Goal: Information Seeking & Learning: Learn about a topic

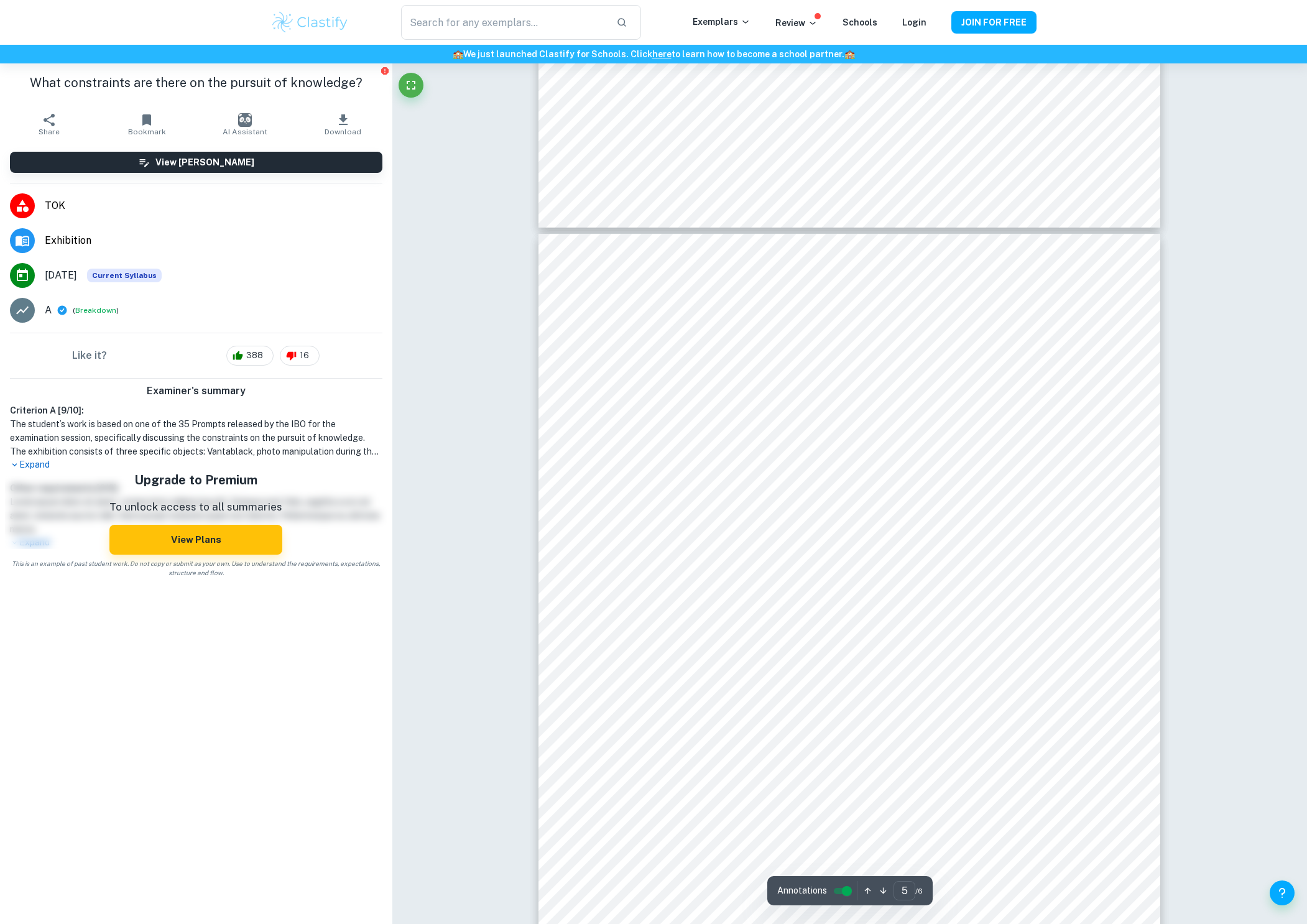
scroll to position [3516, 0]
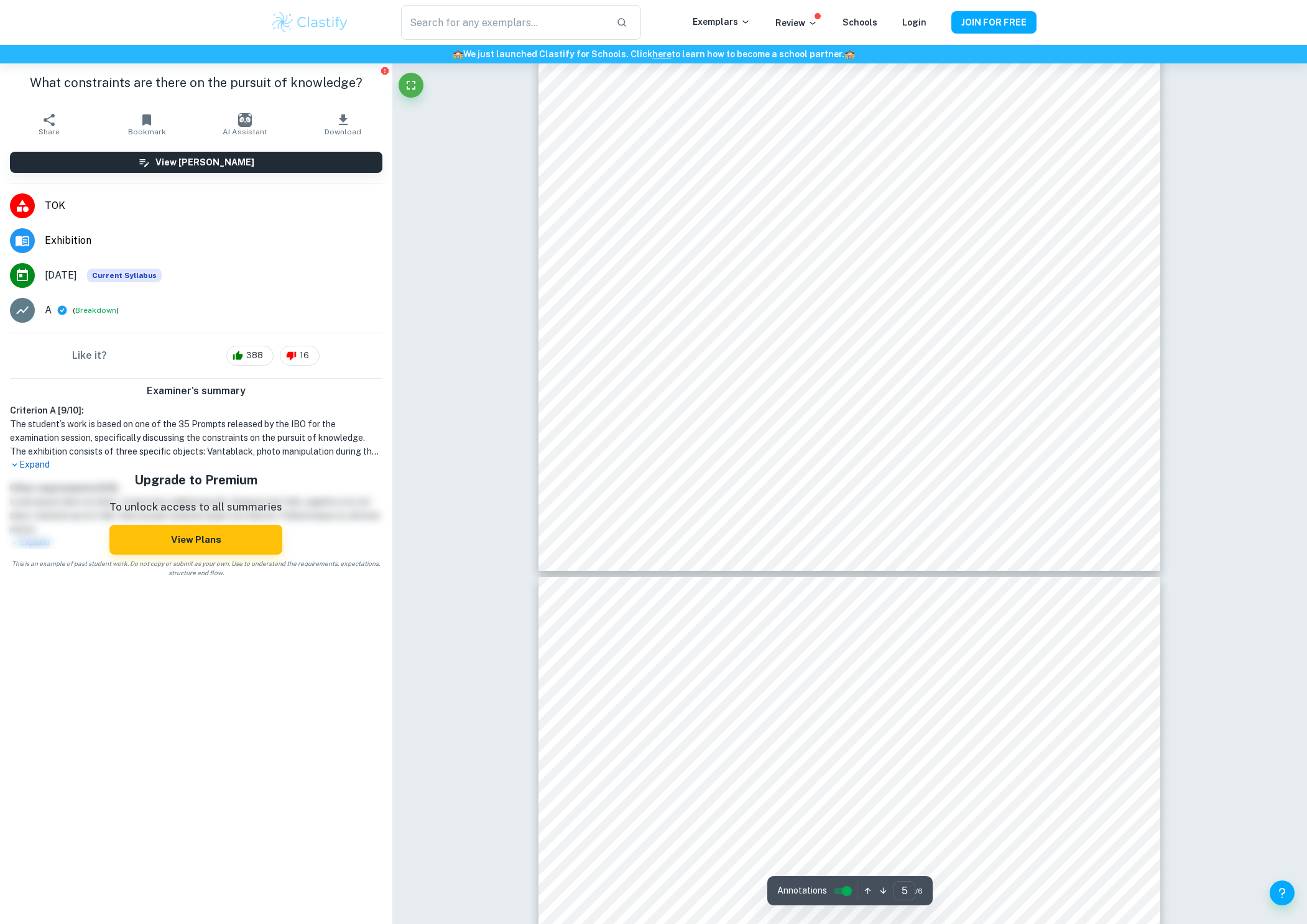
type input "6"
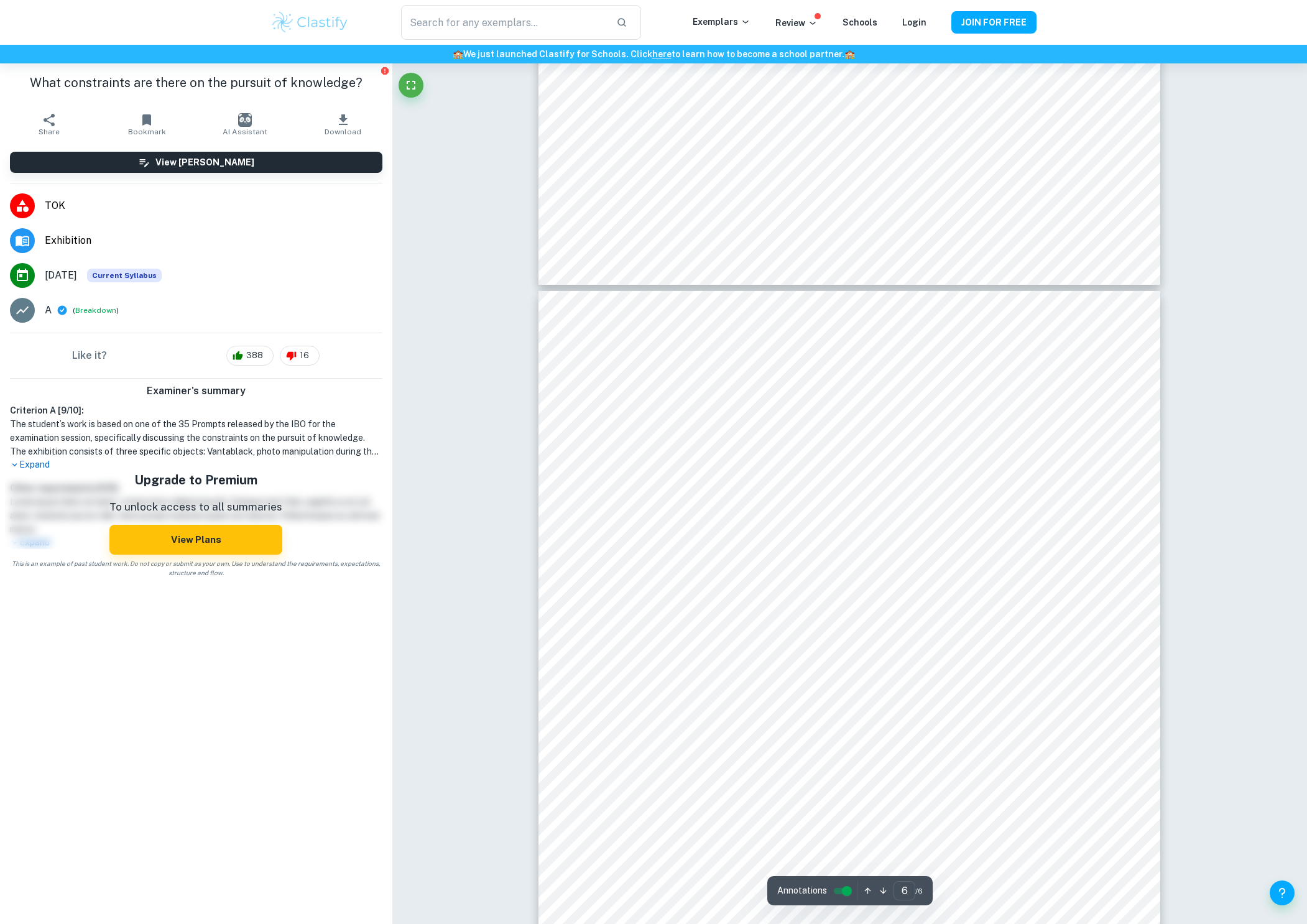
scroll to position [4153, 0]
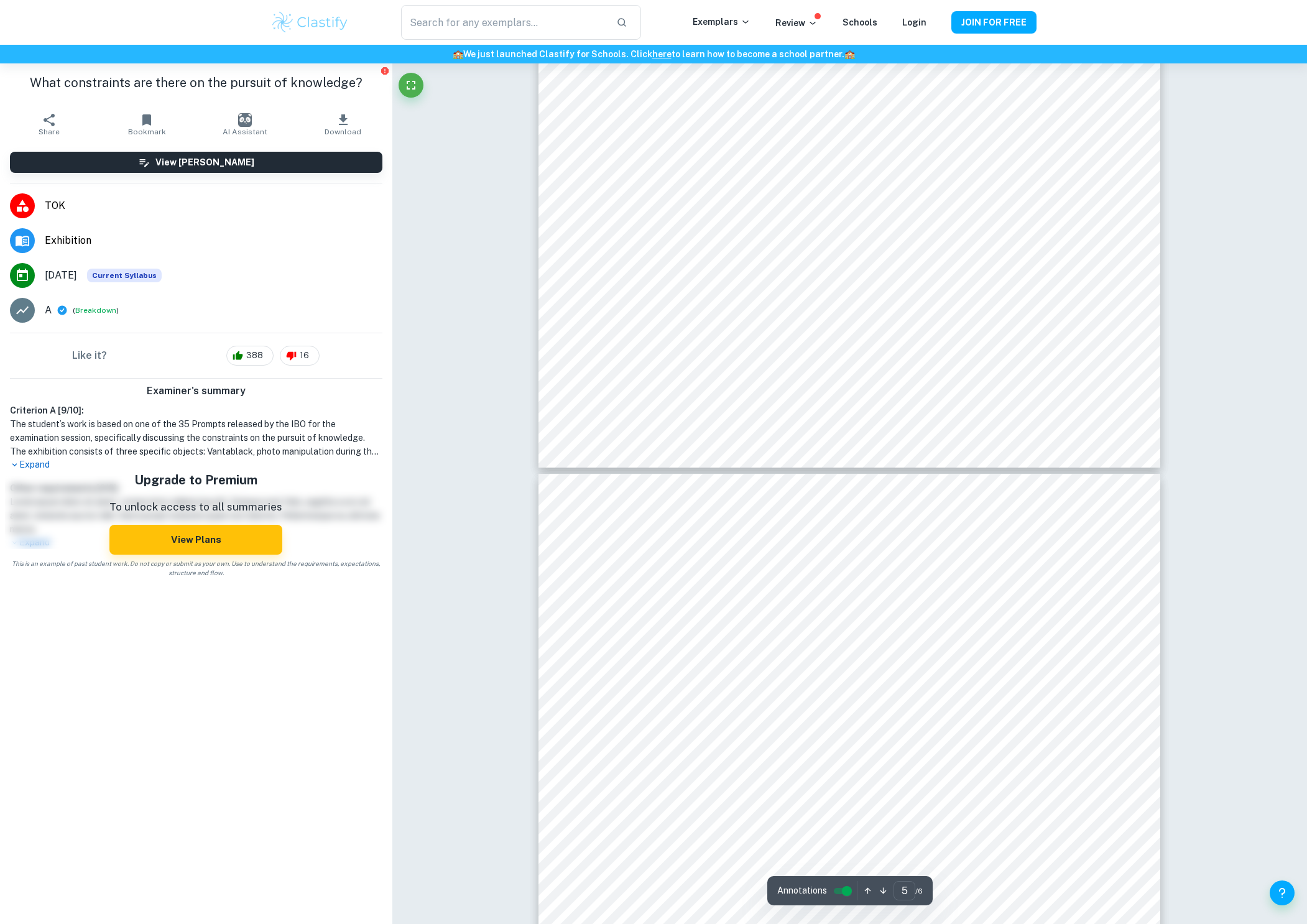
scroll to position [3858, 0]
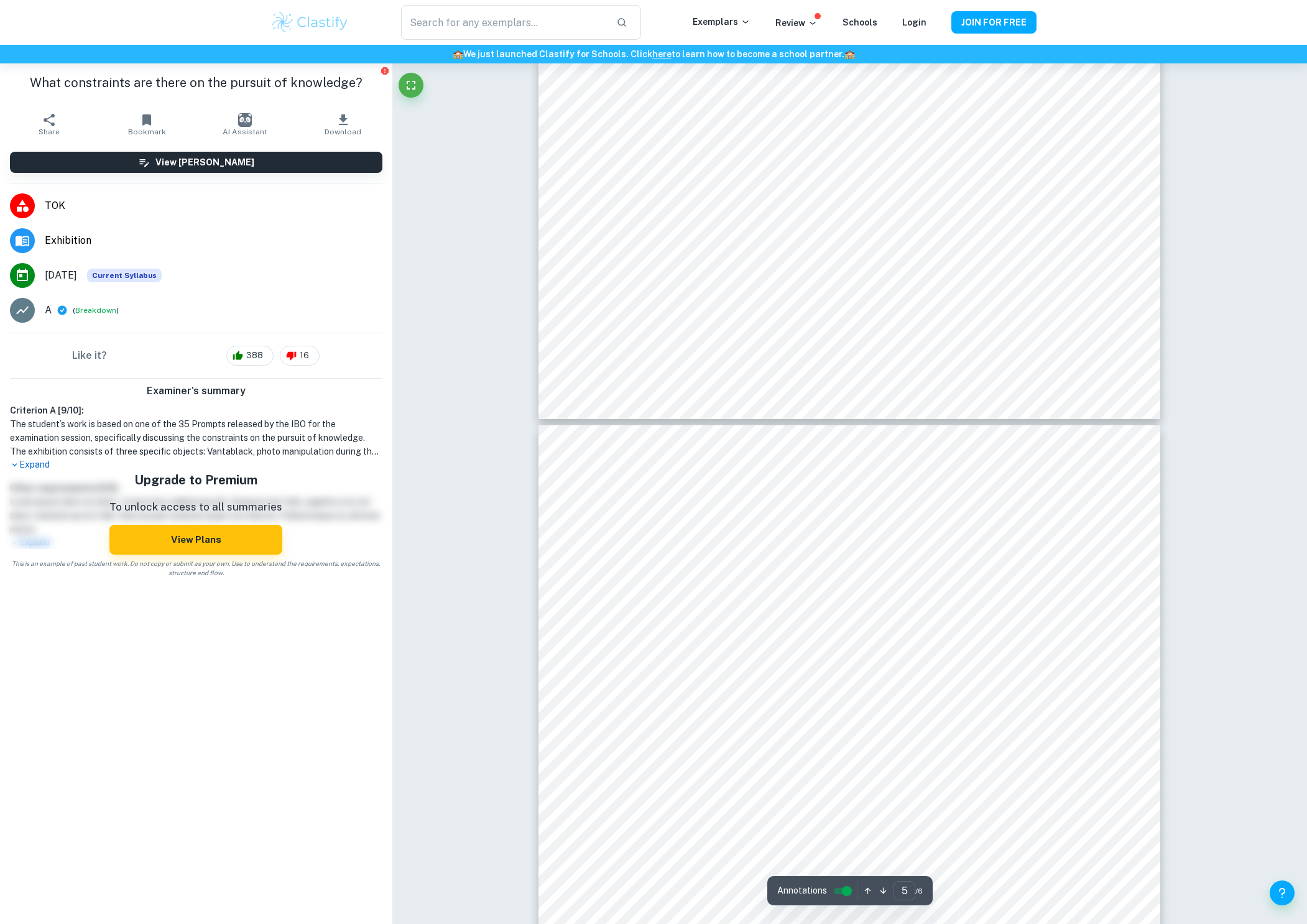
type input "6"
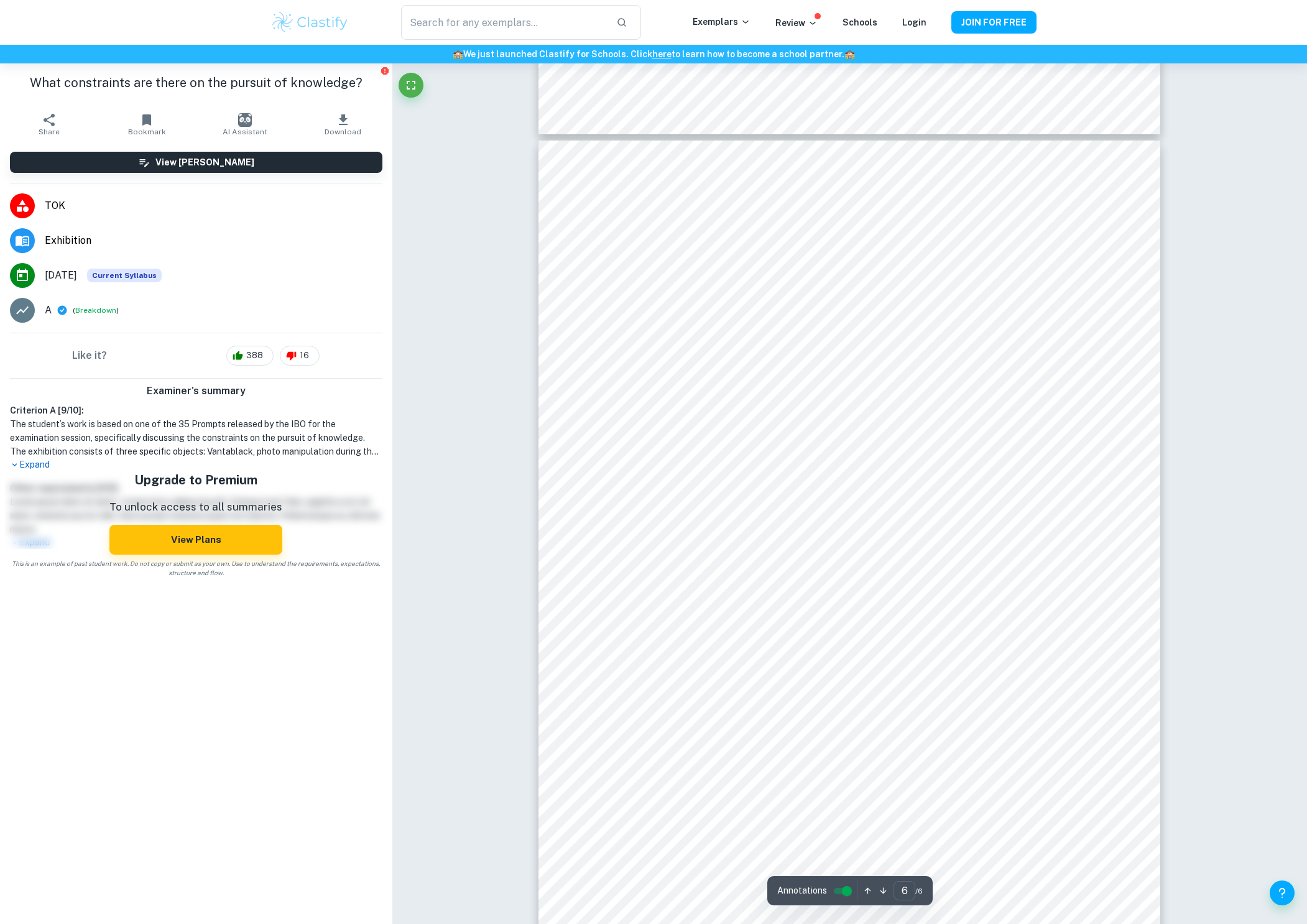
scroll to position [4224, 0]
